Goal: Navigation & Orientation: Find specific page/section

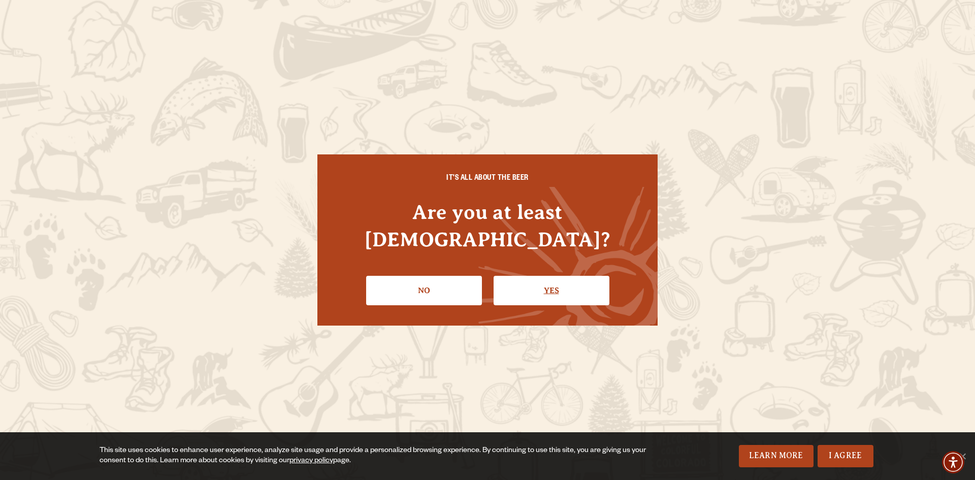
click at [536, 280] on link "Yes" at bounding box center [552, 290] width 116 height 29
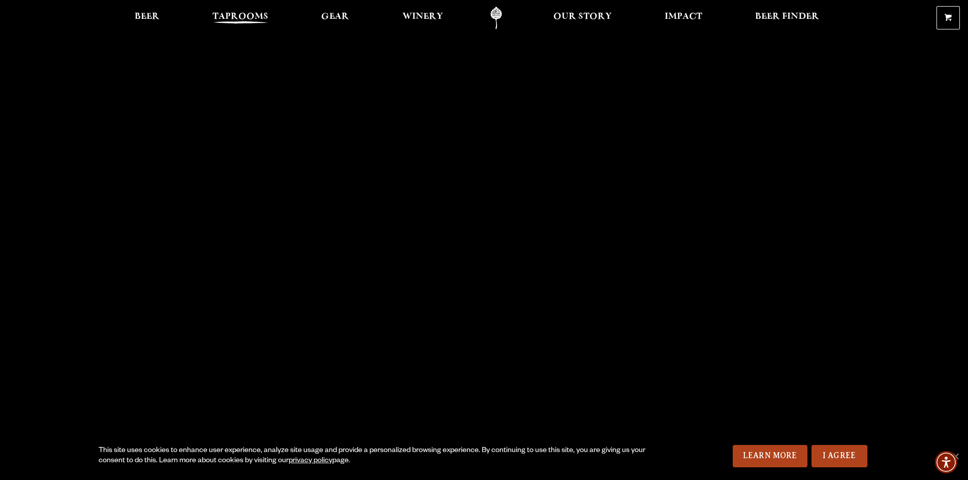
click at [242, 21] on span "Taprooms" at bounding box center [240, 17] width 56 height 8
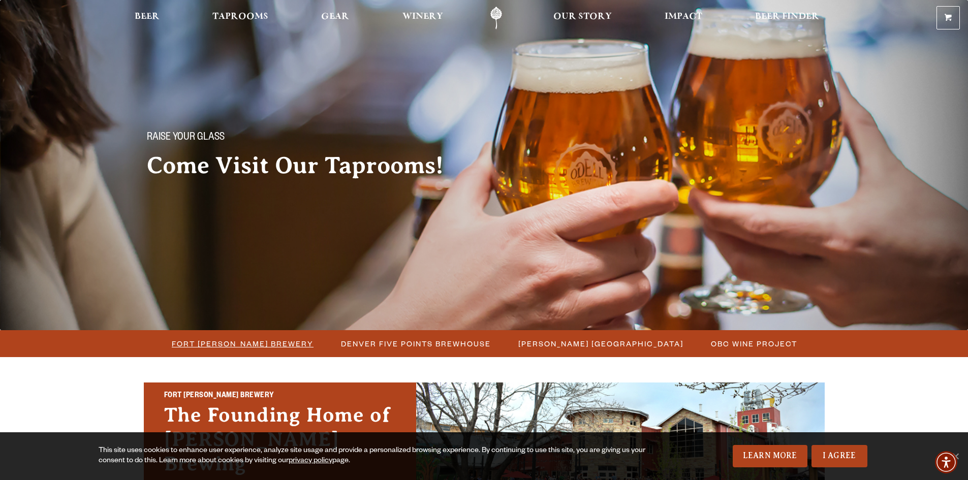
click at [275, 343] on span "Fort [PERSON_NAME] Brewery" at bounding box center [243, 343] width 142 height 15
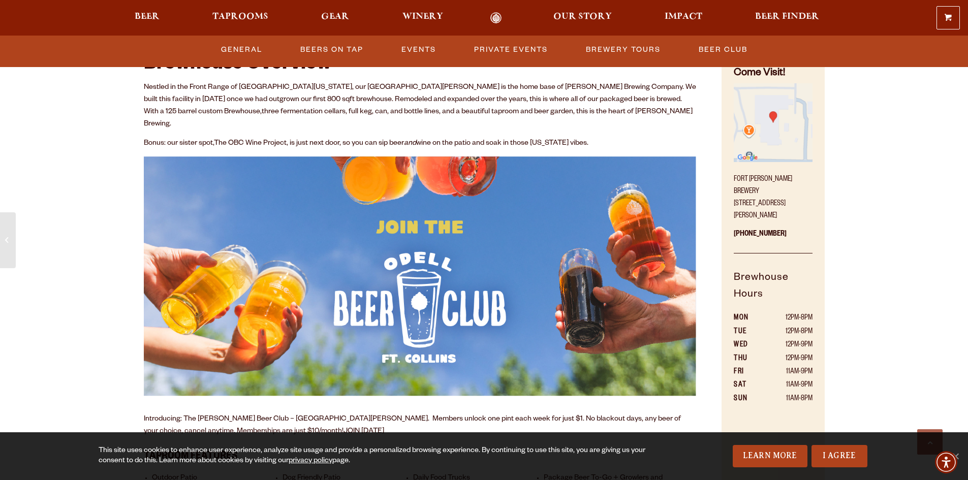
scroll to position [559, 0]
